Goal: Find specific page/section: Find specific page/section

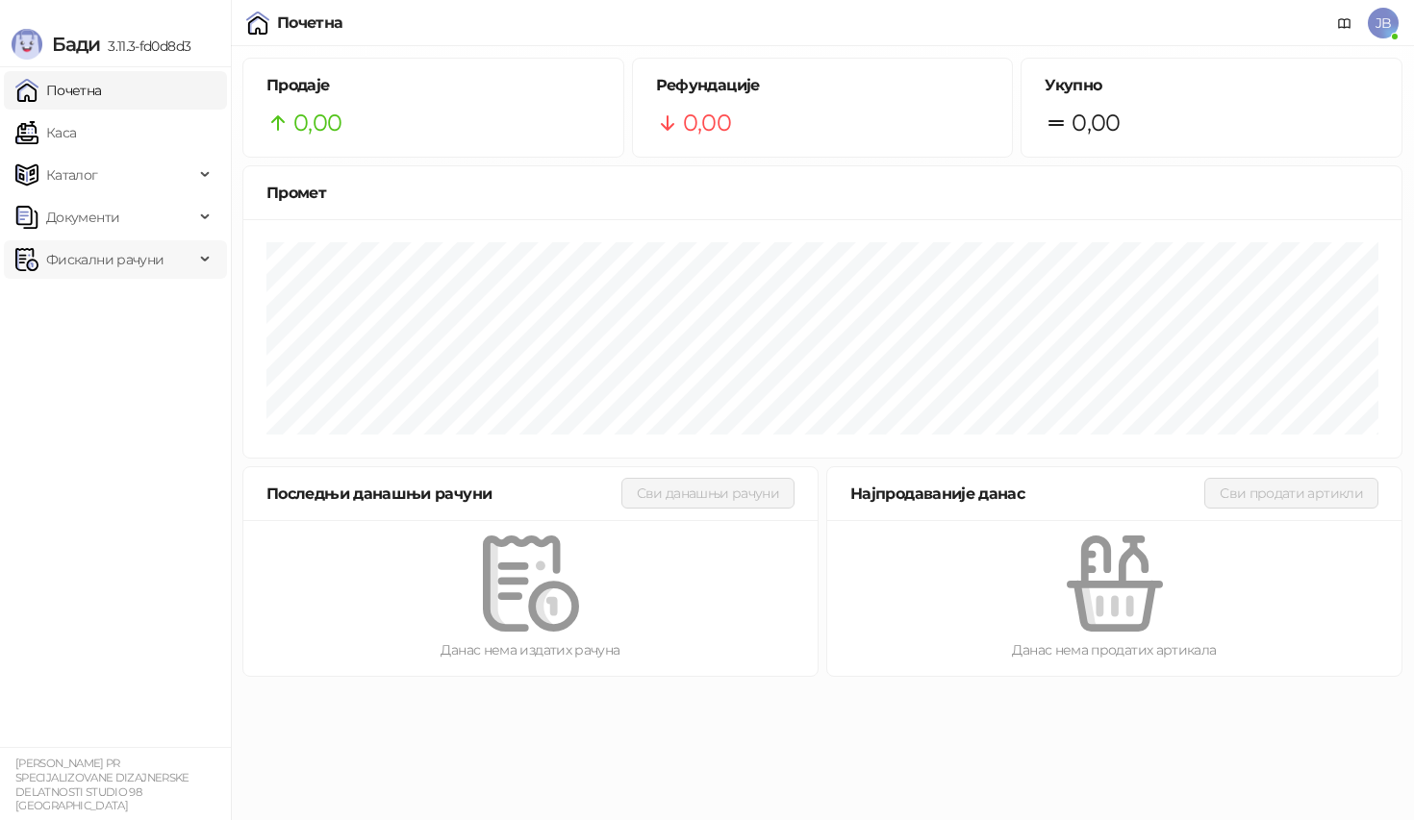
click at [116, 253] on span "Фискални рачуни" at bounding box center [104, 259] width 117 height 38
click at [142, 306] on link "Издати рачуни" at bounding box center [87, 302] width 129 height 38
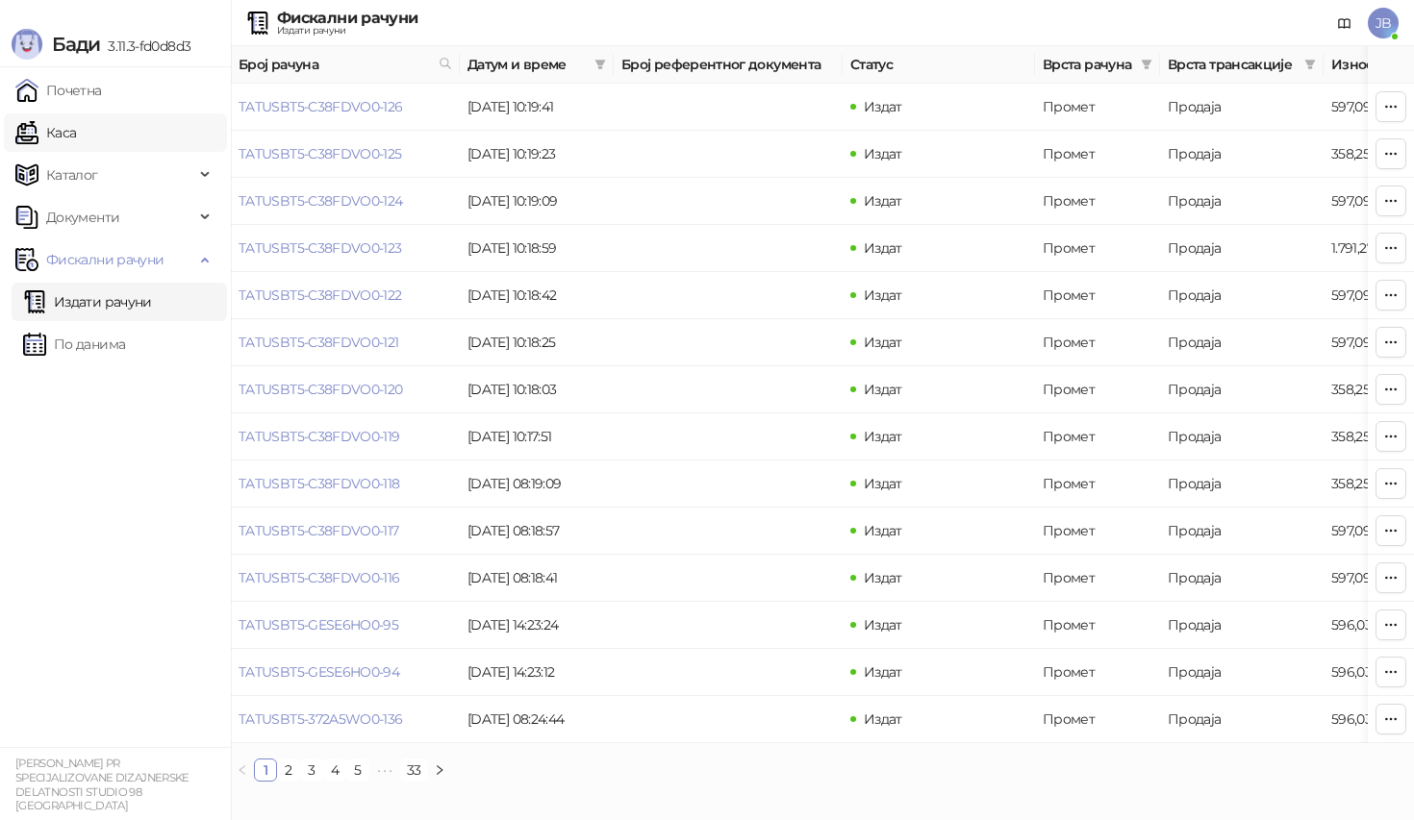
click at [76, 140] on link "Каса" at bounding box center [45, 133] width 61 height 38
